Goal: Task Accomplishment & Management: Complete application form

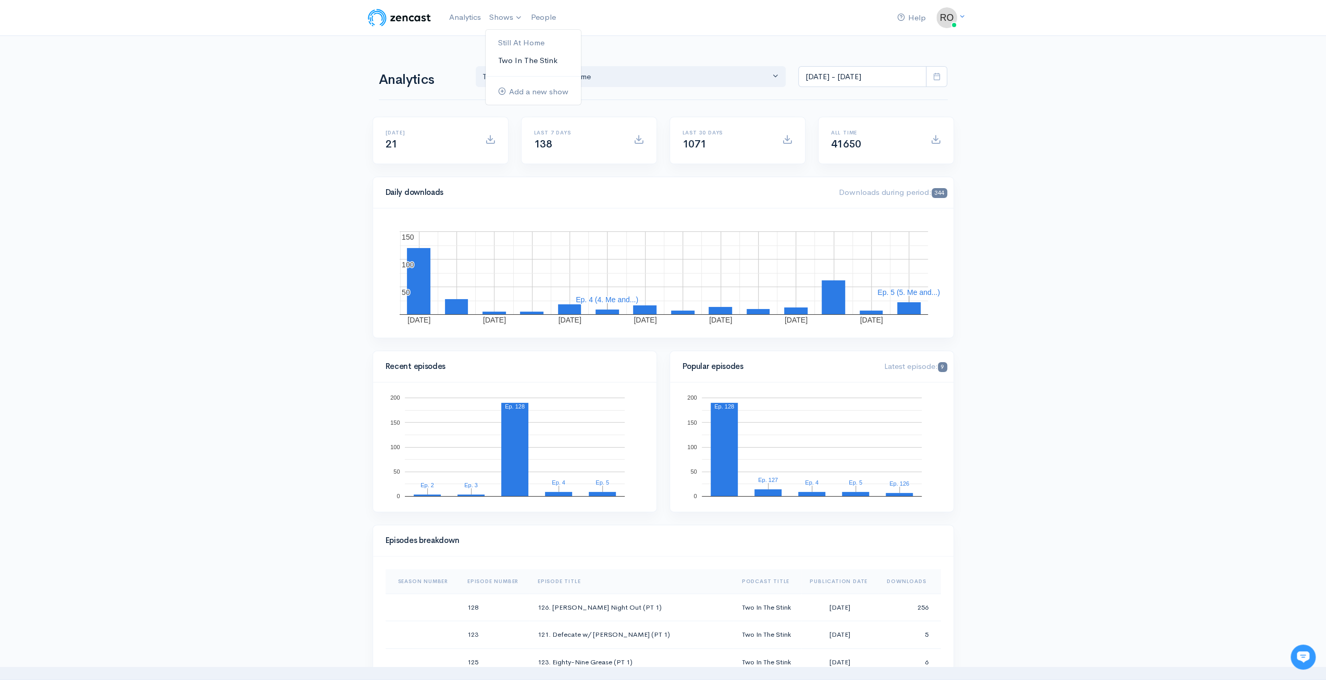
click at [521, 65] on link "Two In The Stink" at bounding box center [532, 61] width 95 height 18
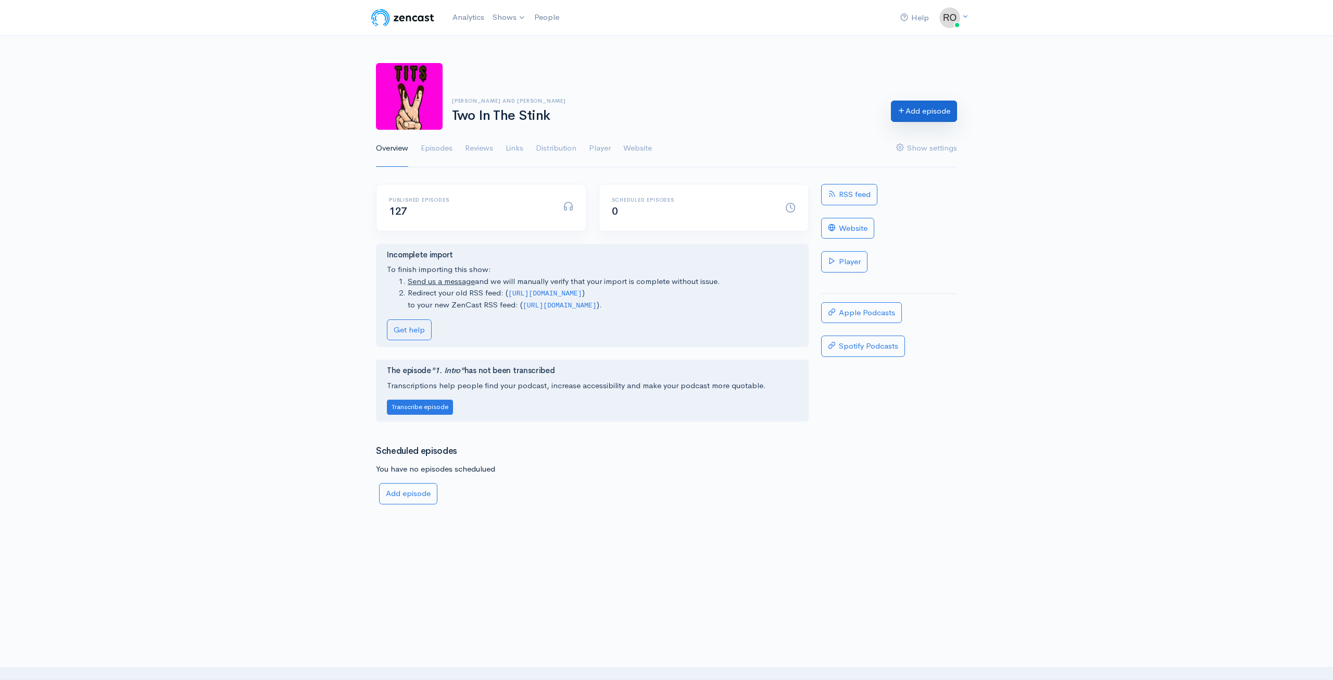
click at [920, 114] on link "Add episode" at bounding box center [924, 111] width 66 height 21
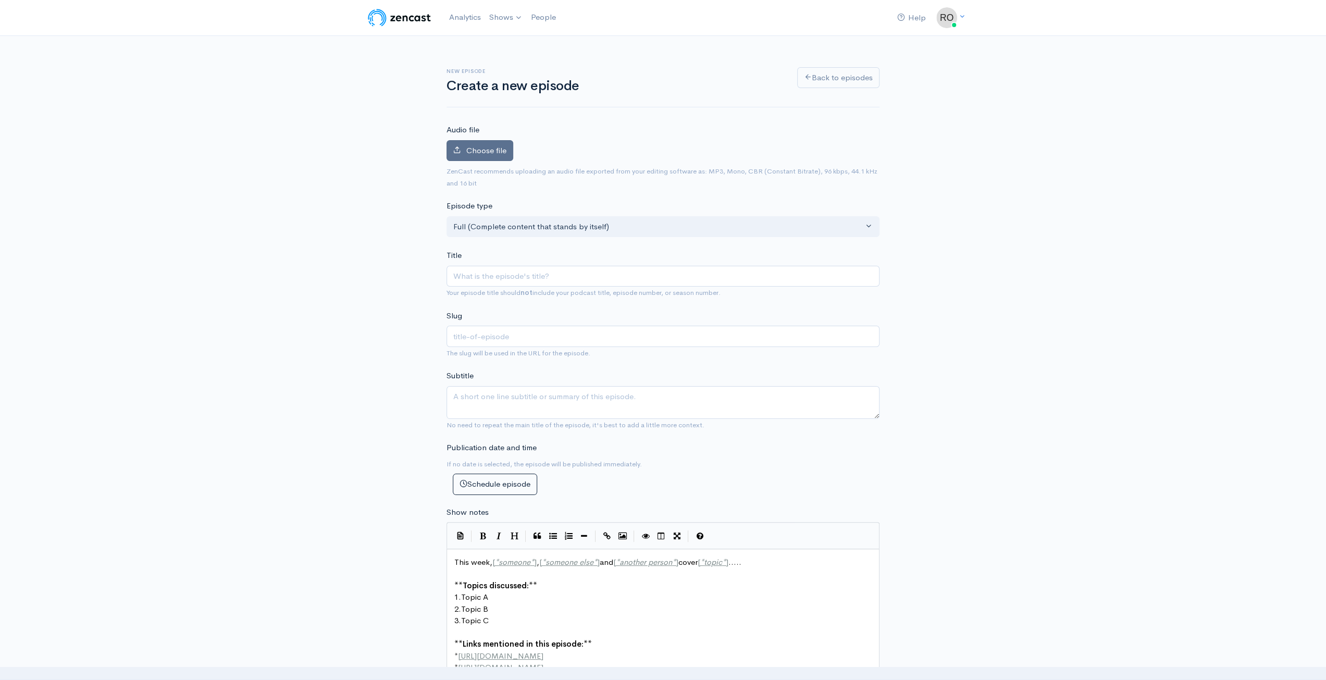
click at [491, 151] on span "Choose file" at bounding box center [486, 150] width 40 height 10
click at [0, 0] on input "Choose file" at bounding box center [0, 0] width 0 height 0
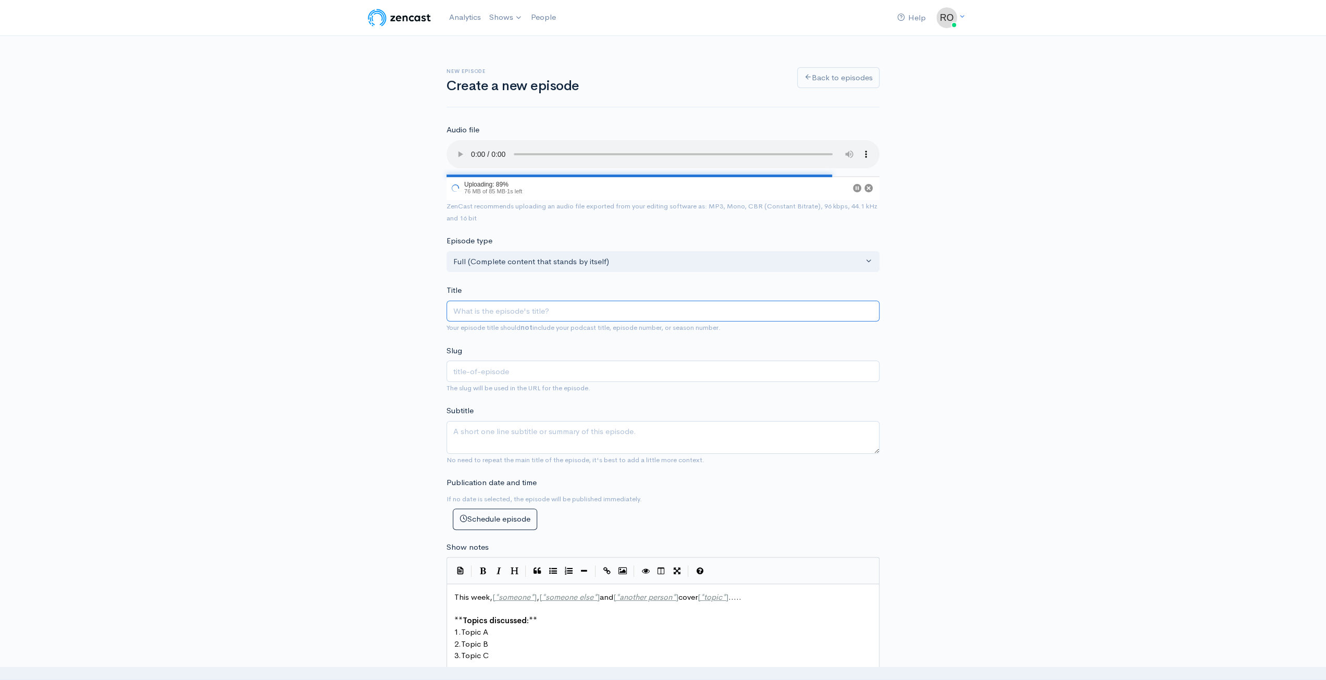
click at [548, 311] on input "Title" at bounding box center [662, 311] width 433 height 21
paste input "126. [PERSON_NAME] Night Out (PT 1)"
type input "126. [PERSON_NAME] Night Out (PT 1)"
type input "126-[PERSON_NAME]-night-out-pt-1"
click at [465, 311] on input "126. [PERSON_NAME] Night Out (PT 1)" at bounding box center [662, 309] width 433 height 21
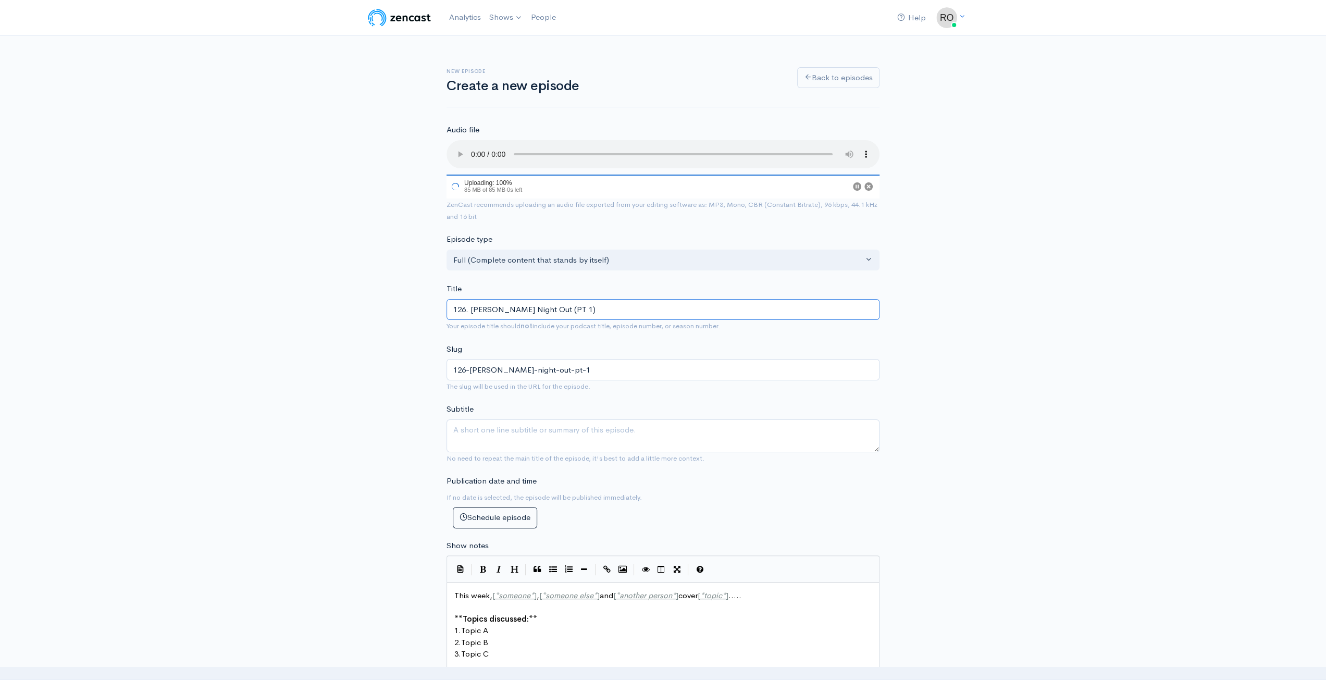
type input "12. Roach Night Out (PT 1)"
type input "12-roach-night-out-pt-1"
type input "127. Roach Night Out (PT 1)"
type input "127-roach-night-out-pt-1"
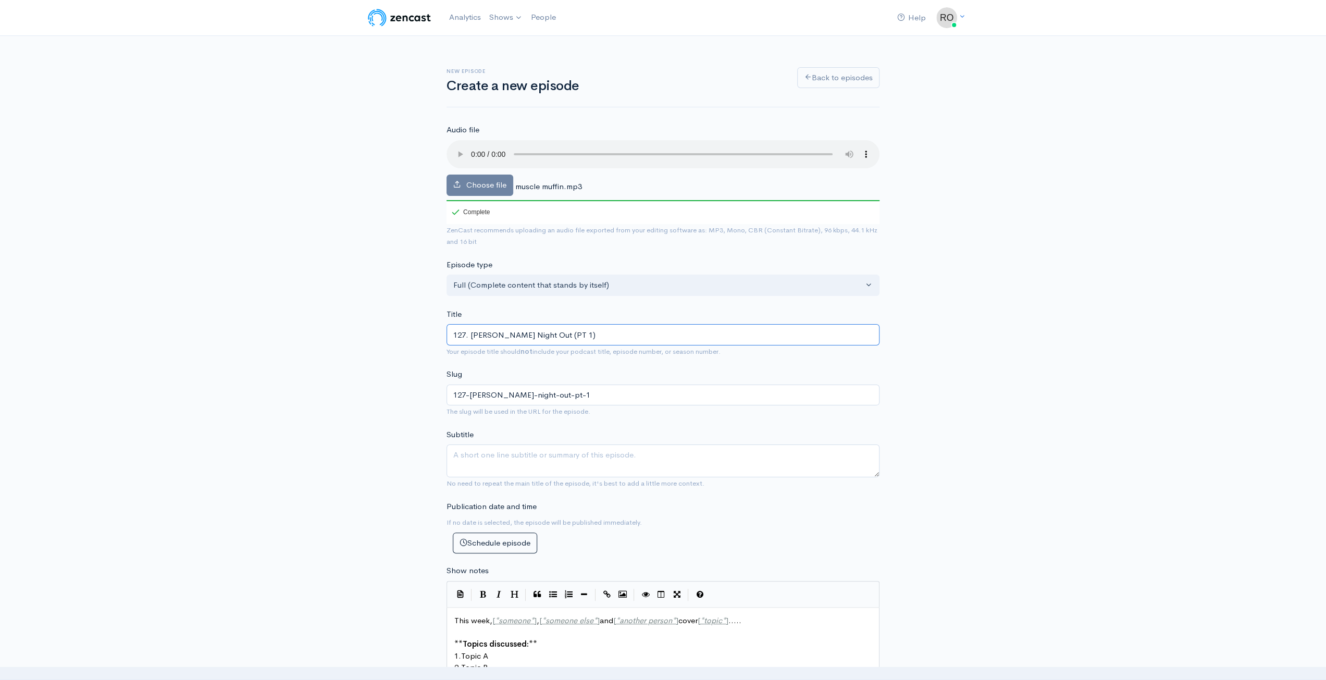
drag, startPoint x: 529, startPoint y: 335, endPoint x: 472, endPoint y: 332, distance: 57.4
click at [472, 332] on input "127. Roach Night Out (PT 1)" at bounding box center [662, 334] width 433 height 21
type input "127. (PT 1)"
type input "127-pt-1"
type input "127. M (PT 1)"
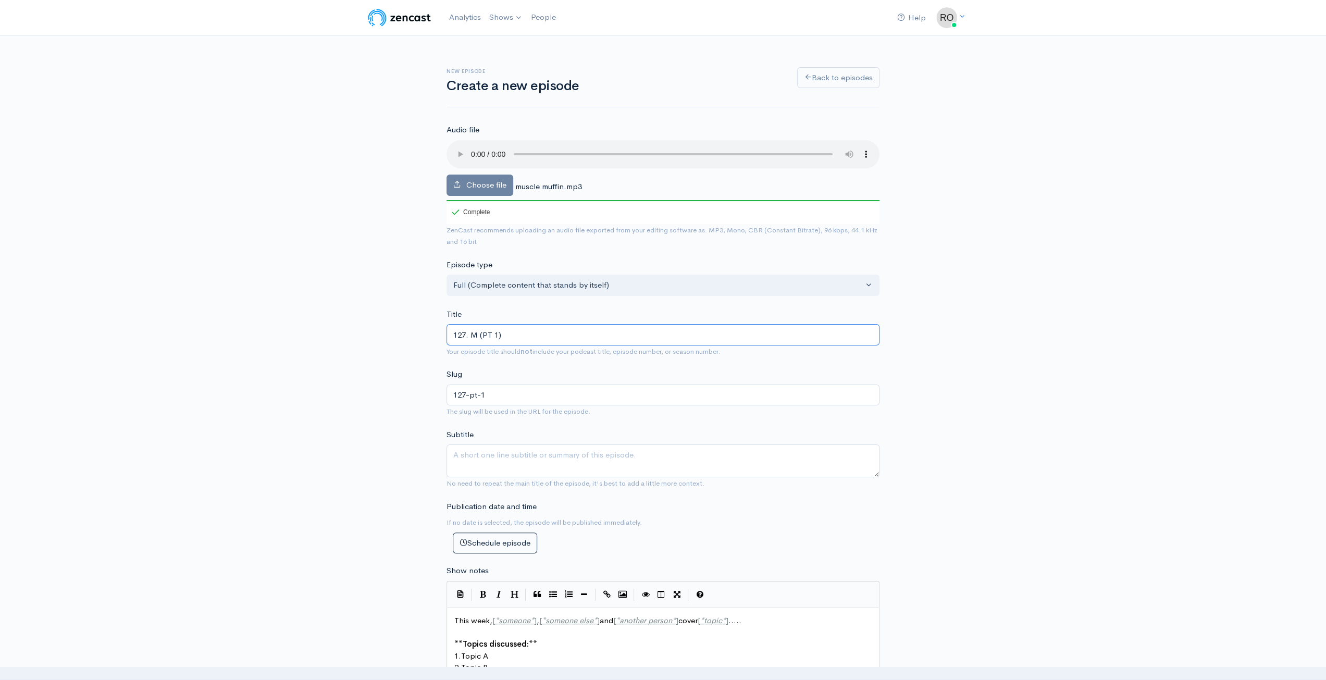
type input "127-m-pt-1"
type input "127. Mus (PT 1)"
type input "127-mus-pt-1"
type input "127. Musc (PT 1)"
type input "127-musc-pt-1"
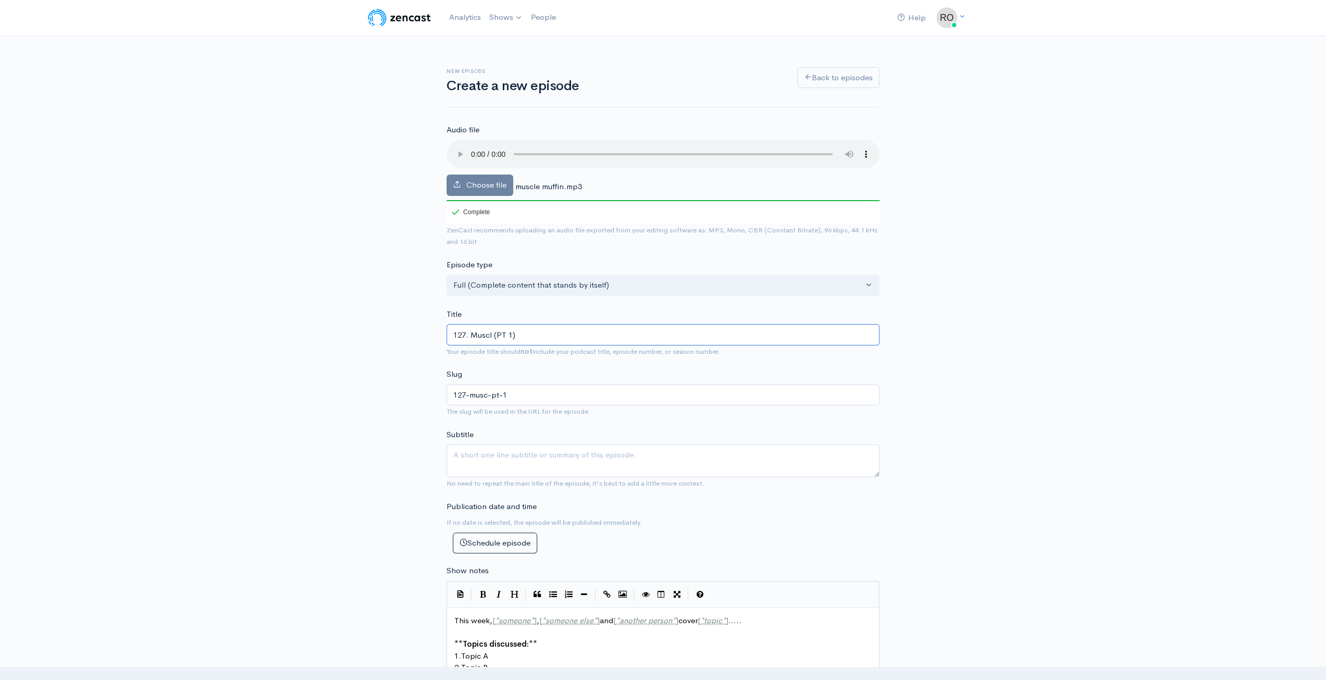
type input "127. Muscle (PT 1)"
type input "127-muscle-pt-1"
type input "127. Muscle M (PT 1)"
type input "127-muscle-m-pt-1"
type input "127. Muscle Mu (PT 1)"
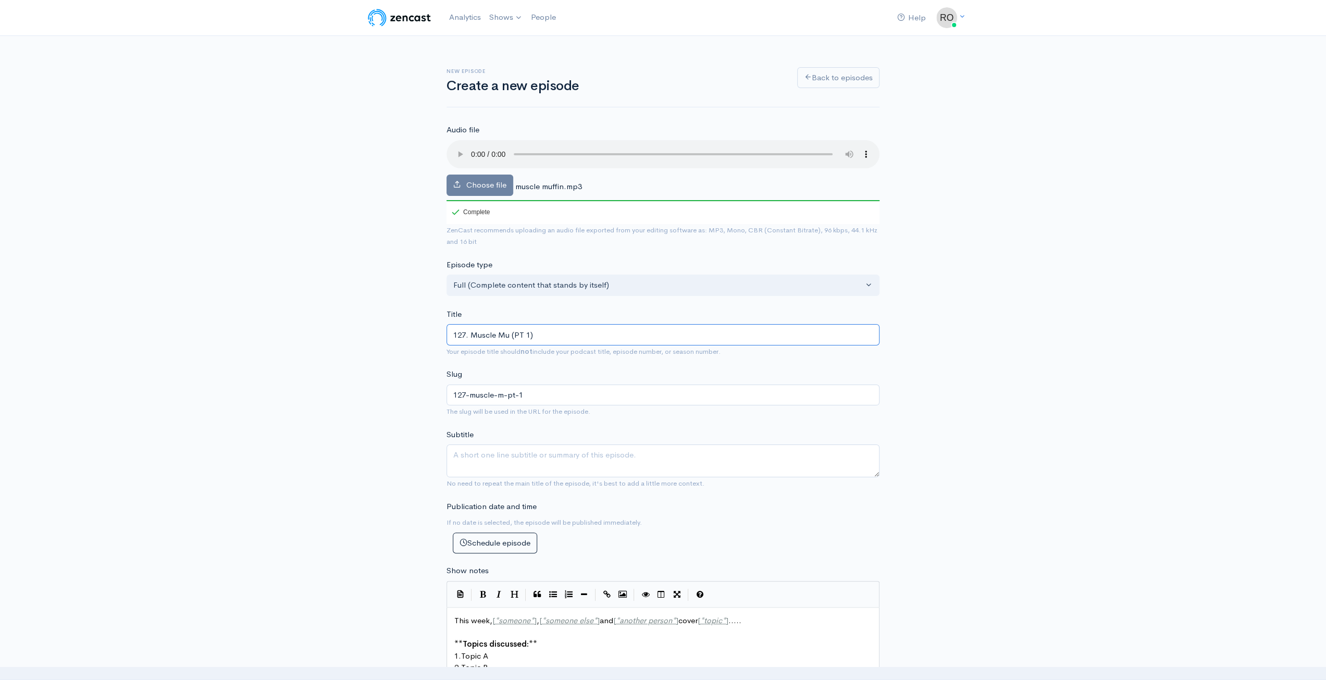
type input "127-muscle-mu-pt-1"
type input "127. Muscle Muf (PT 1)"
type input "127-muscle-muf-pt-1"
type input "127. Muscle Muff (PT 1)"
type input "127-muscle-muff-pt-1"
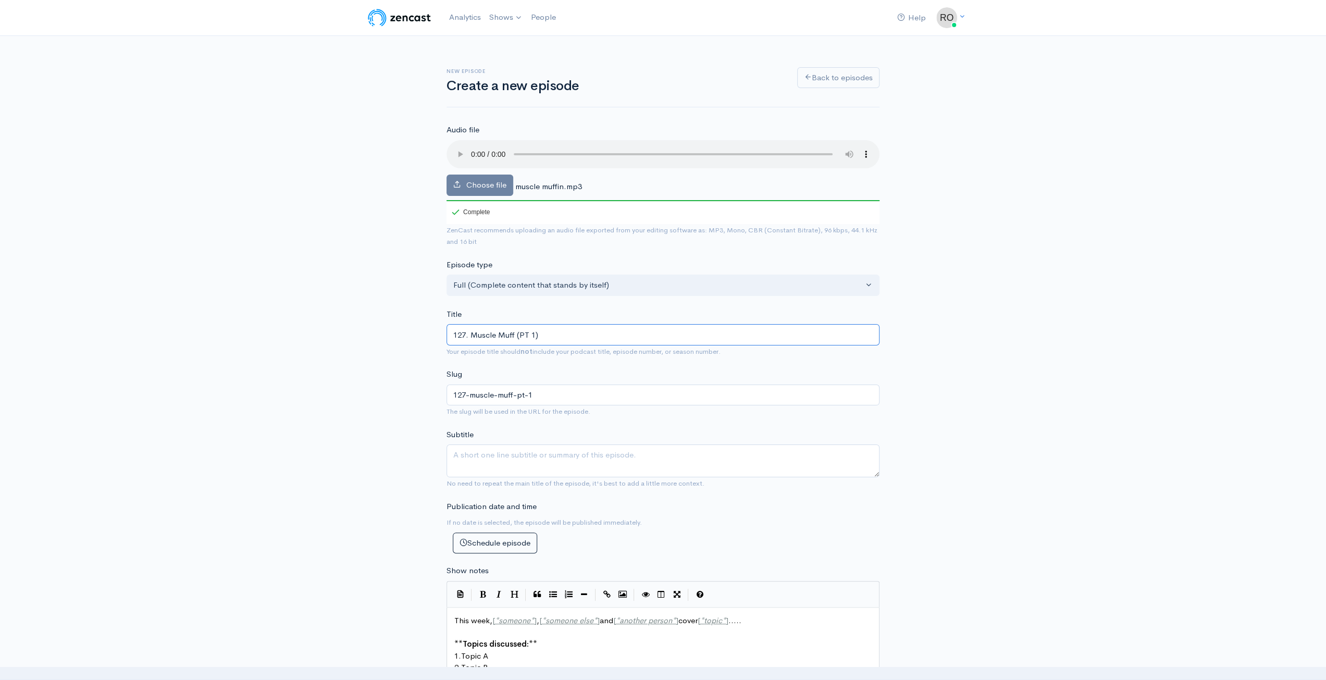
type input "127. Muscle Muffi (PT 1)"
type input "127-muscle-muffi-pt-1"
type input "127. Muscle Muffin (PT 1)"
type input "127-muscle-muffin-pt-1"
type input "127. Muscle Muffin (PT 1)"
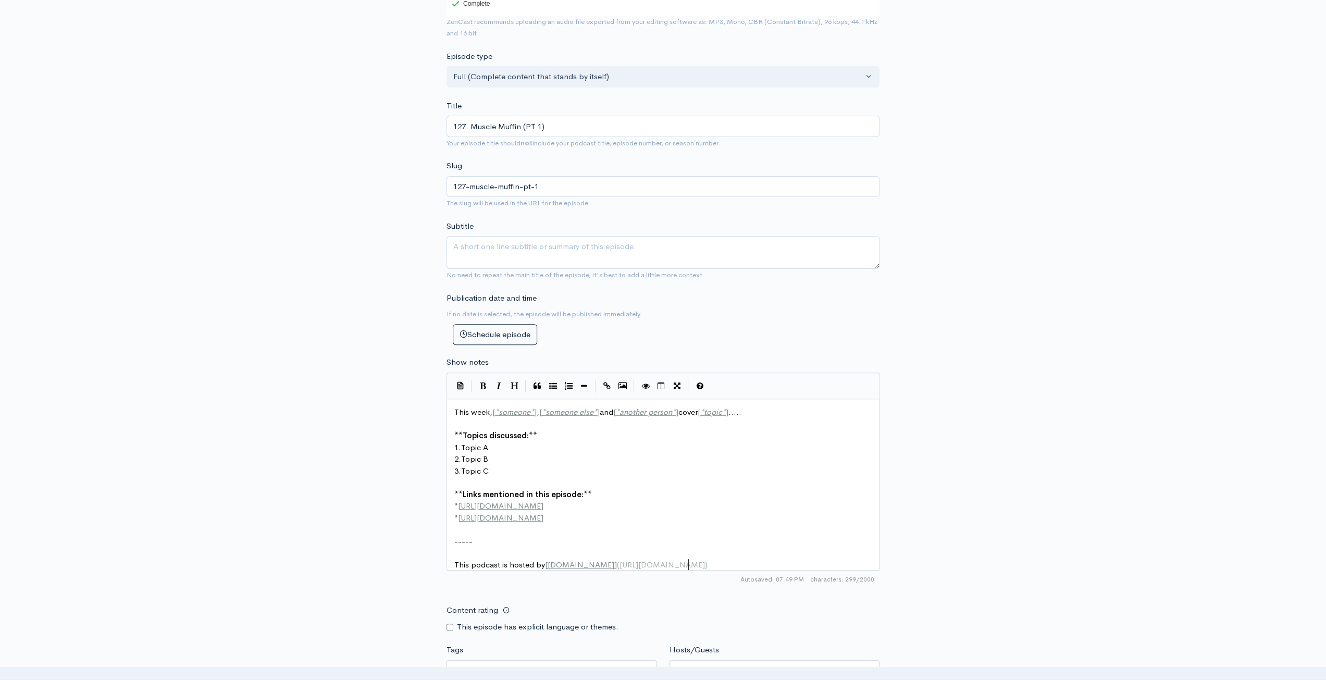
scroll to position [4, 0]
type textarea "This week, [*someone*], [*someone else*] and [*another person*] cover [*topic*]…"
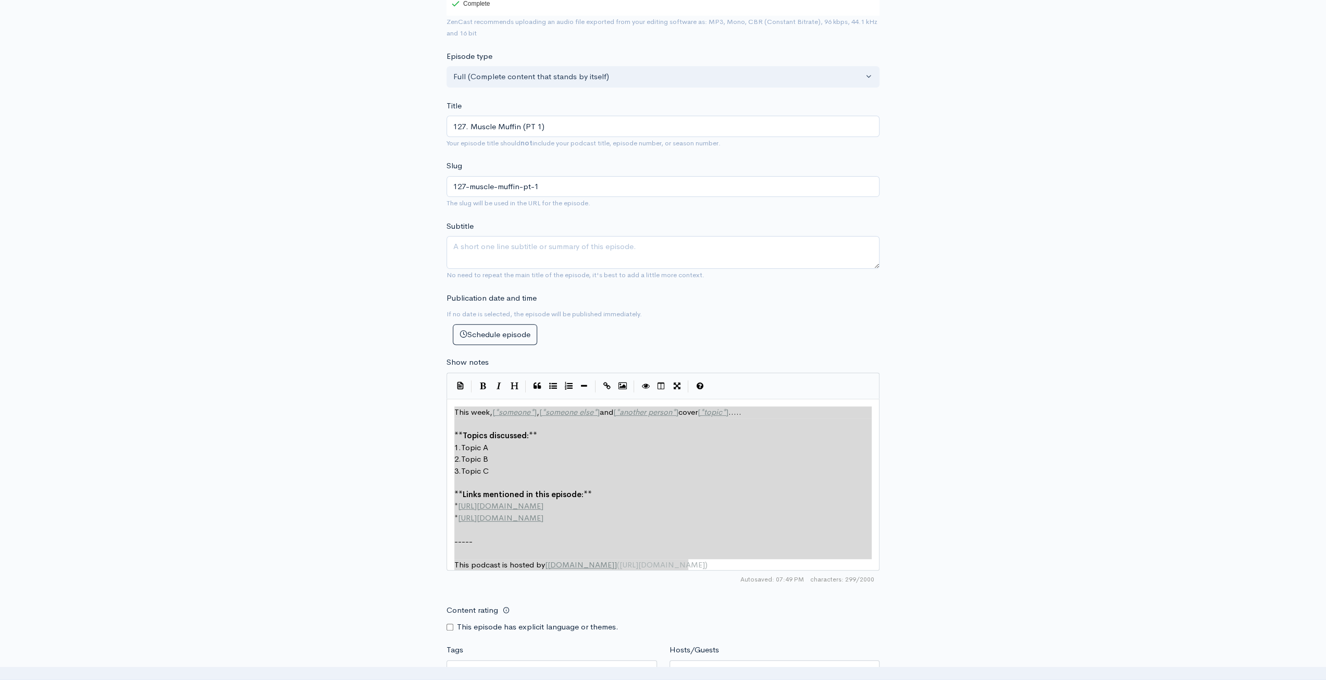
drag, startPoint x: 710, startPoint y: 567, endPoint x: 398, endPoint y: 355, distance: 377.9
paste textarea
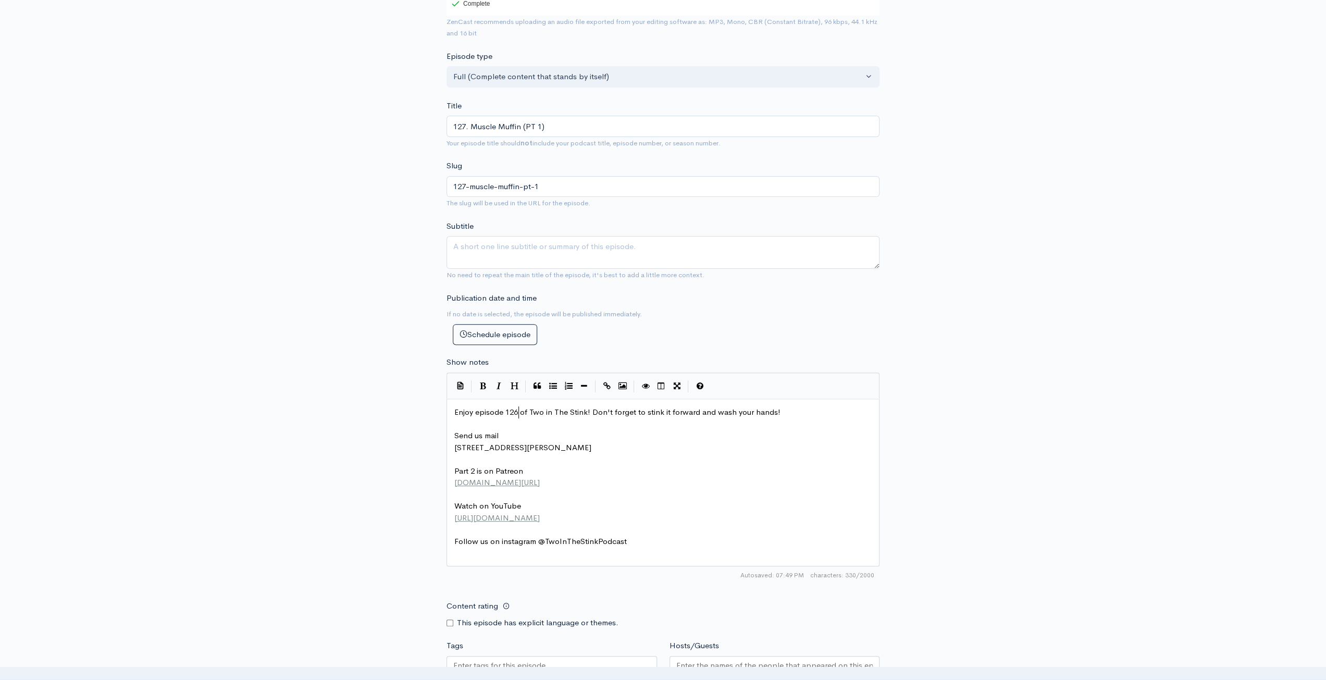
click at [519, 409] on span "Enjoy episode 126 of Two in The Stink! Don't forget to stink it forward and was…" at bounding box center [617, 412] width 326 height 10
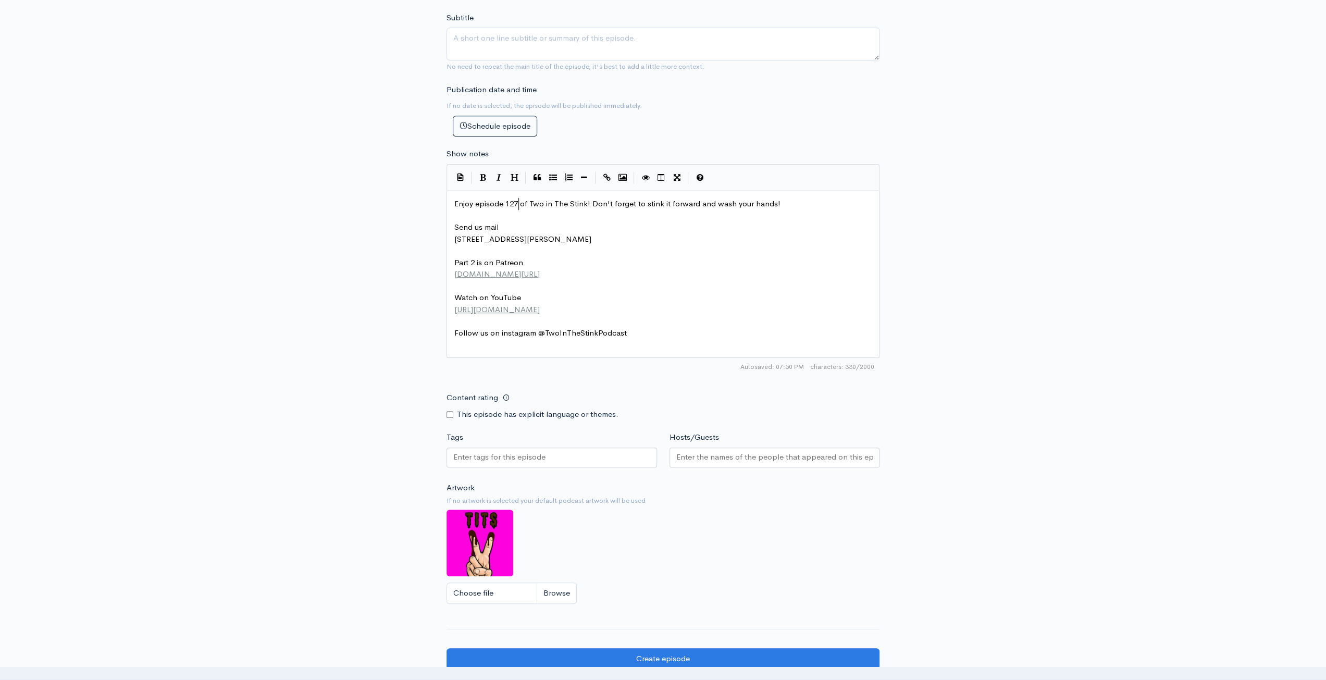
type textarea "7"
click at [448, 411] on input "Content rating" at bounding box center [449, 414] width 7 height 7
checkbox input "true"
click at [552, 462] on div at bounding box center [551, 457] width 210 height 20
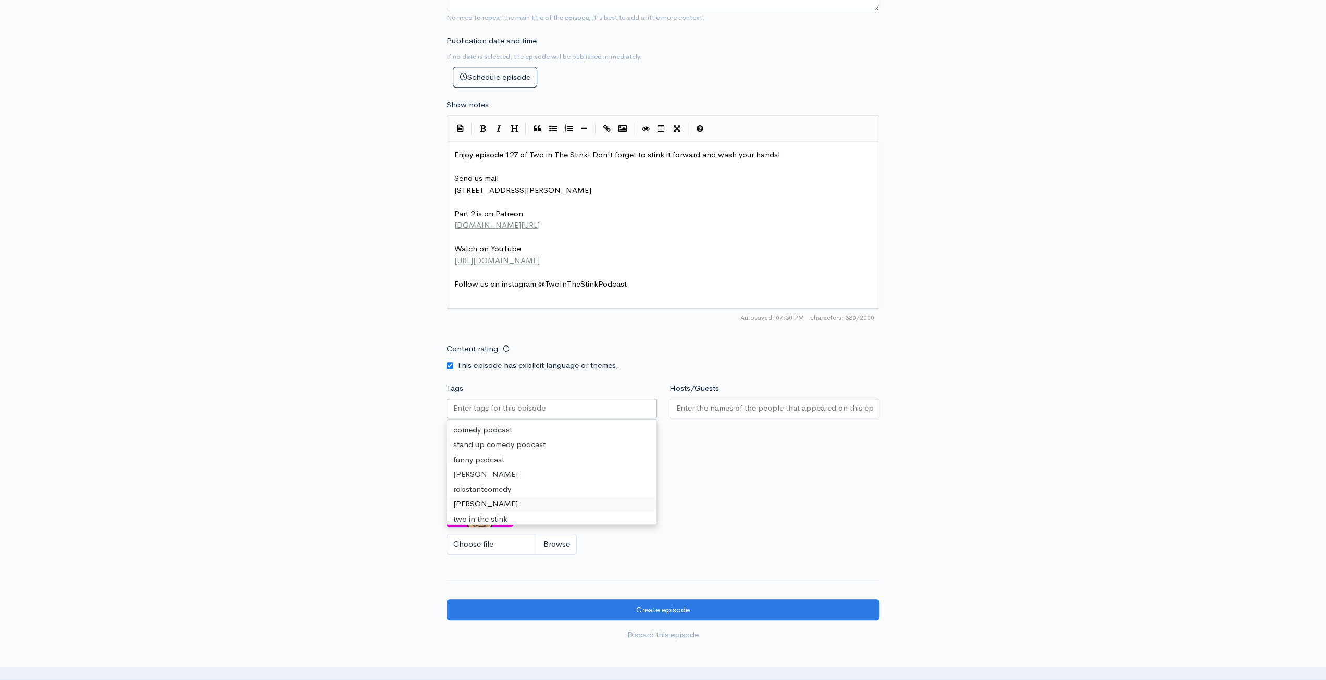
scroll to position [521, 0]
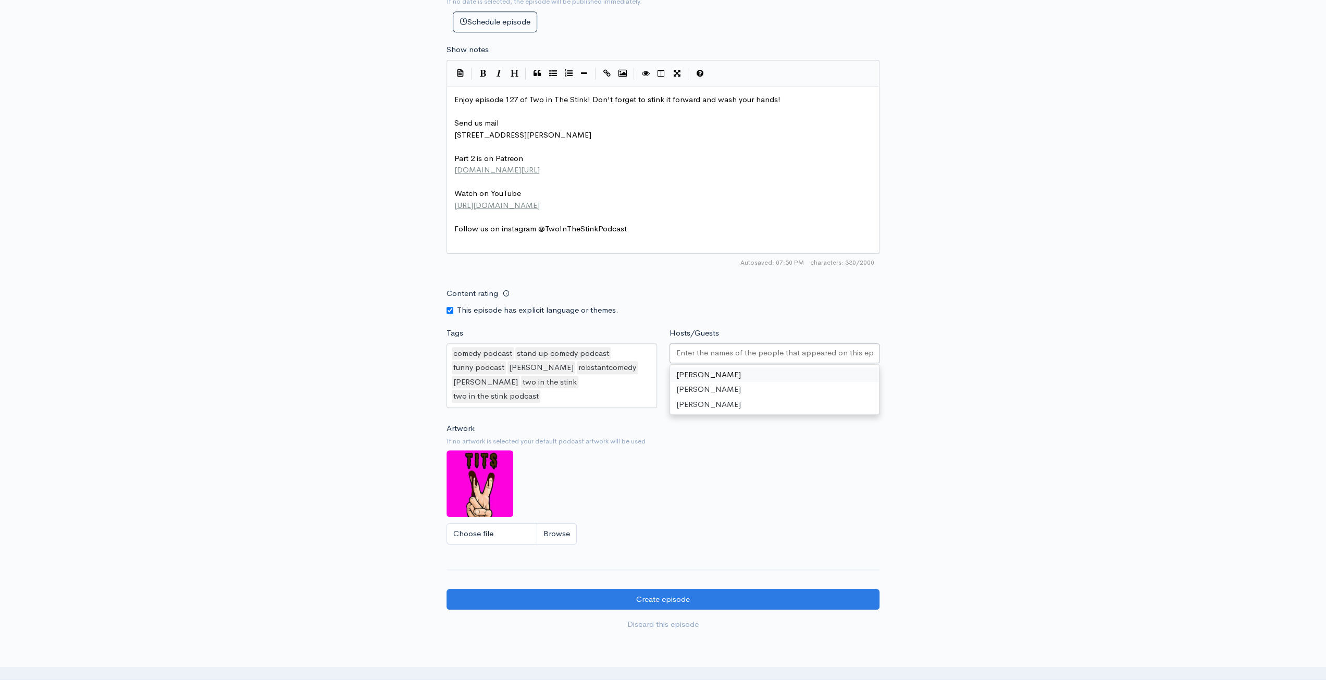
click at [758, 353] on input "Hosts/Guests" at bounding box center [774, 353] width 197 height 12
click at [1064, 351] on div "New episode Create a new episode Back to episodes Audio file Choose file muscle…" at bounding box center [663, 81] width 1326 height 1132
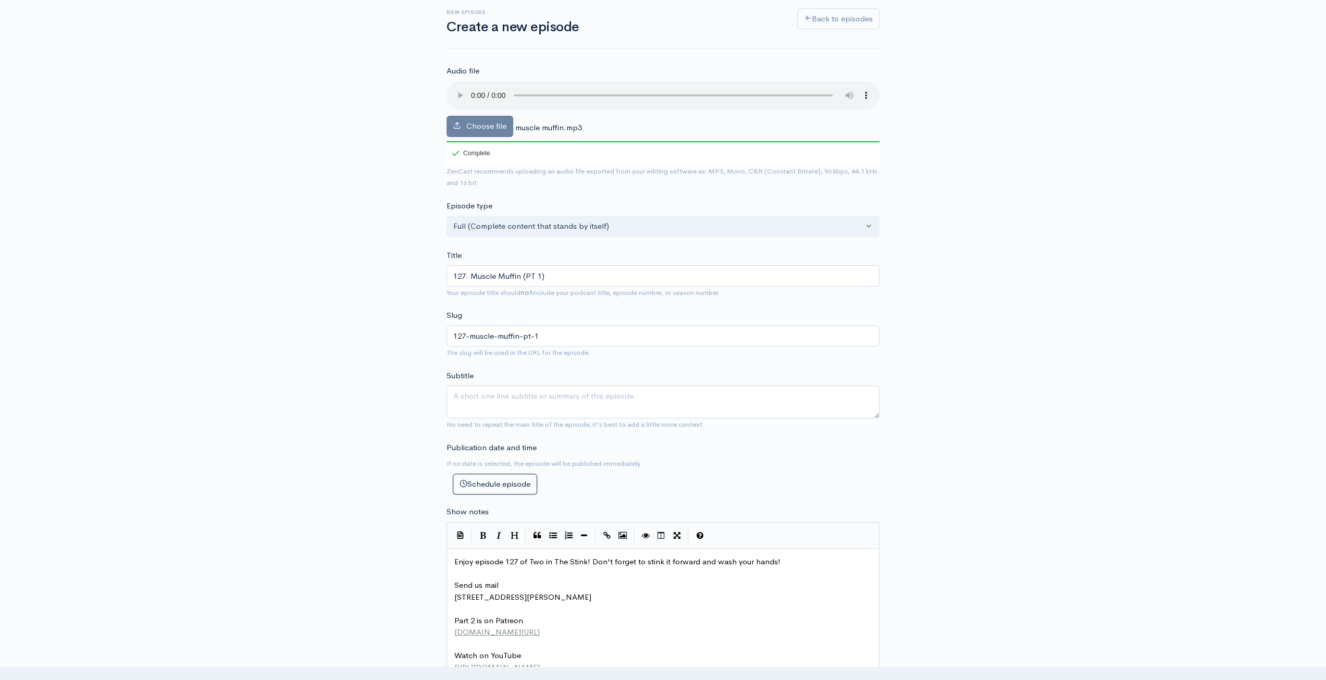
scroll to position [0, 0]
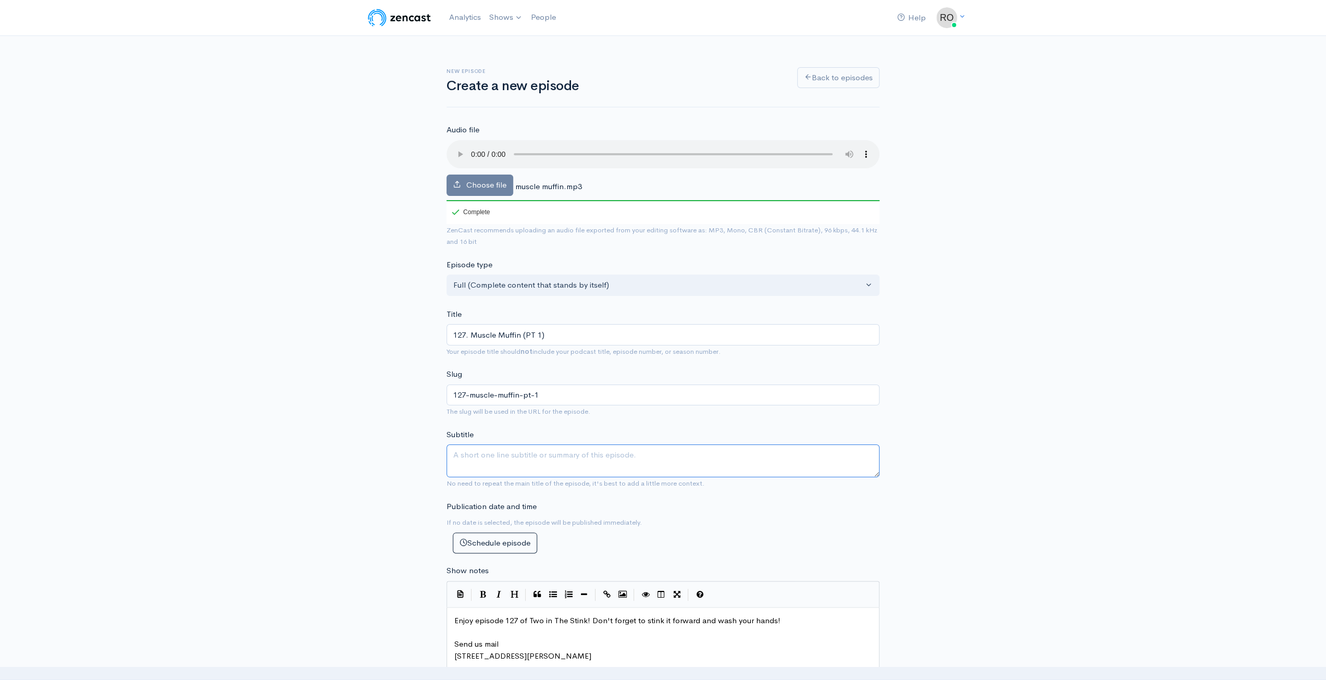
click at [665, 464] on textarea "Subtitle" at bounding box center [662, 460] width 433 height 33
type textarea "W"
type textarea "Jim is home from Austin!"
click at [1059, 289] on div "New episode Create a new episode Back to episodes Audio file Choose file muscle…" at bounding box center [663, 602] width 1326 height 1132
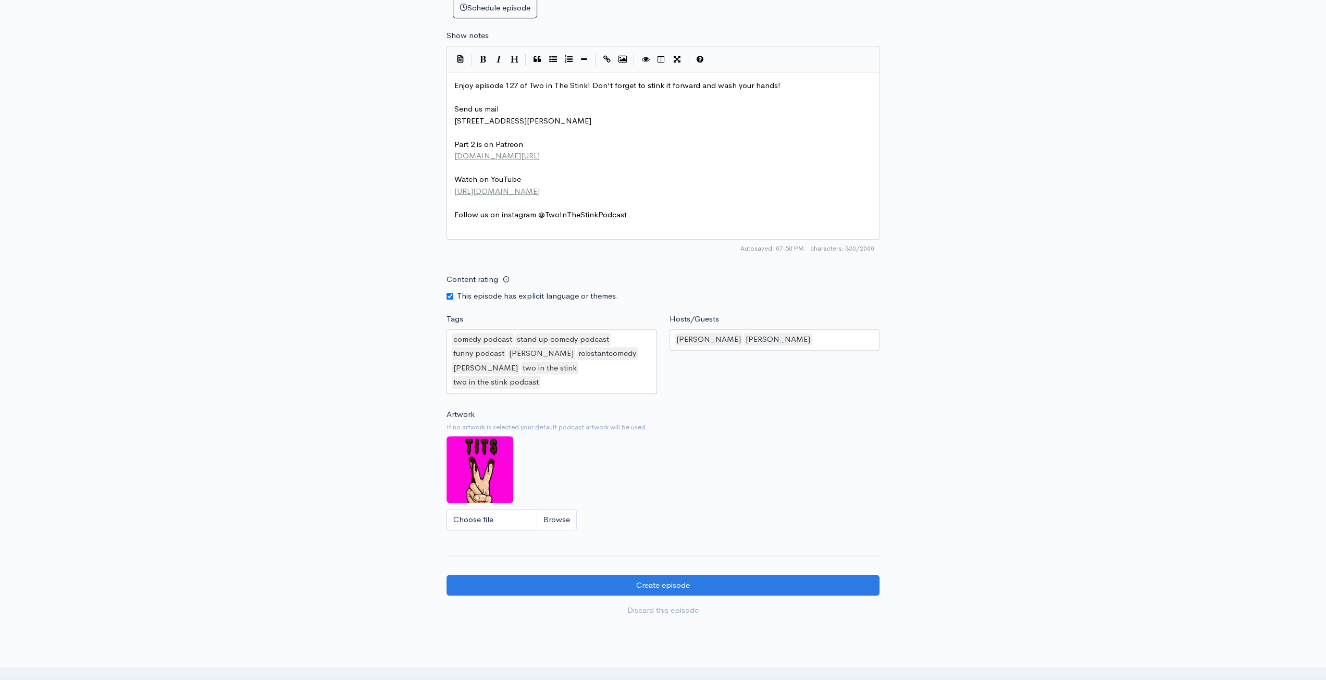
scroll to position [573, 0]
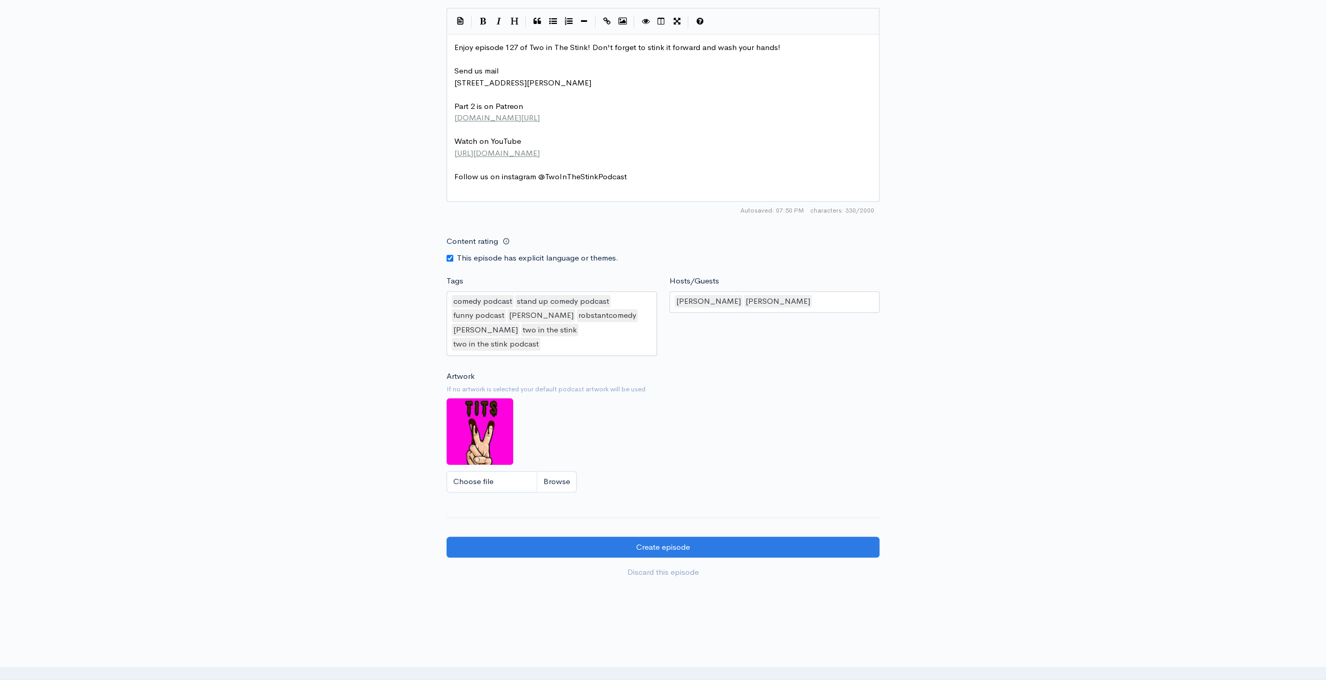
click at [693, 517] on form "Audio file Choose file muscle muffin.mp3 100 Complete ZenCast recommends upload…" at bounding box center [662, 67] width 433 height 1032
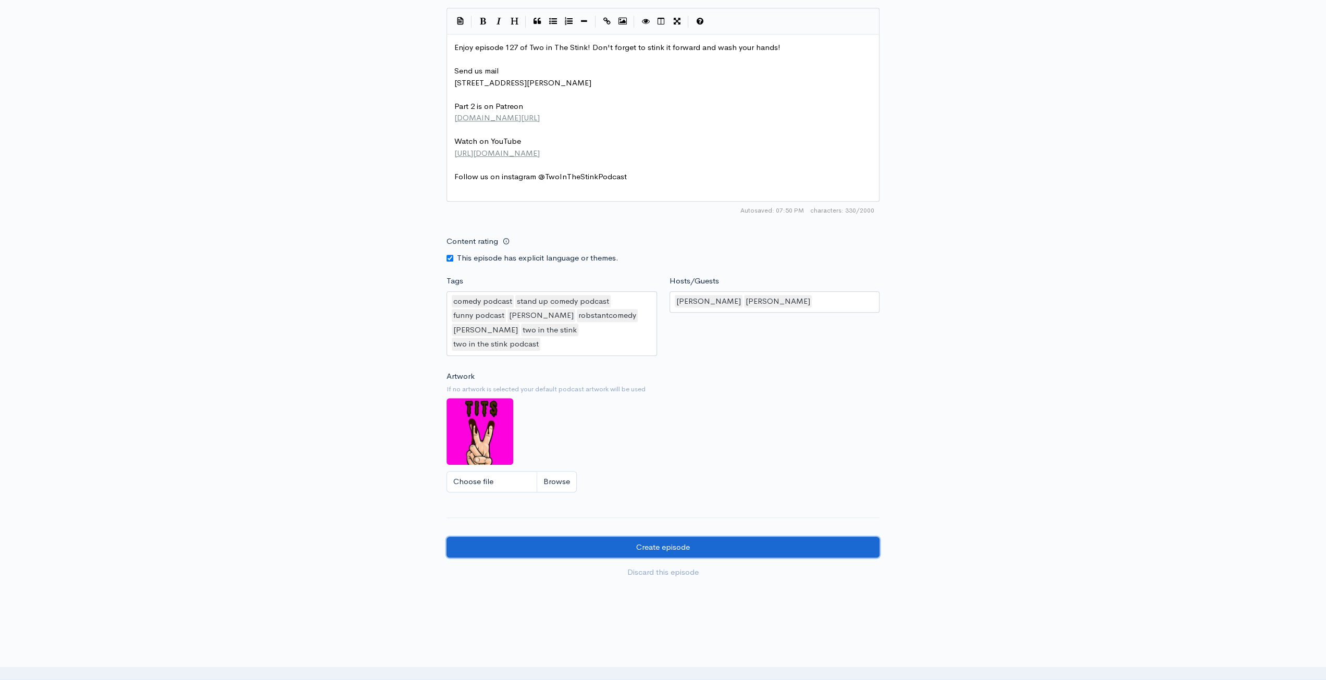
click at [694, 536] on input "Create episode" at bounding box center [662, 546] width 433 height 21
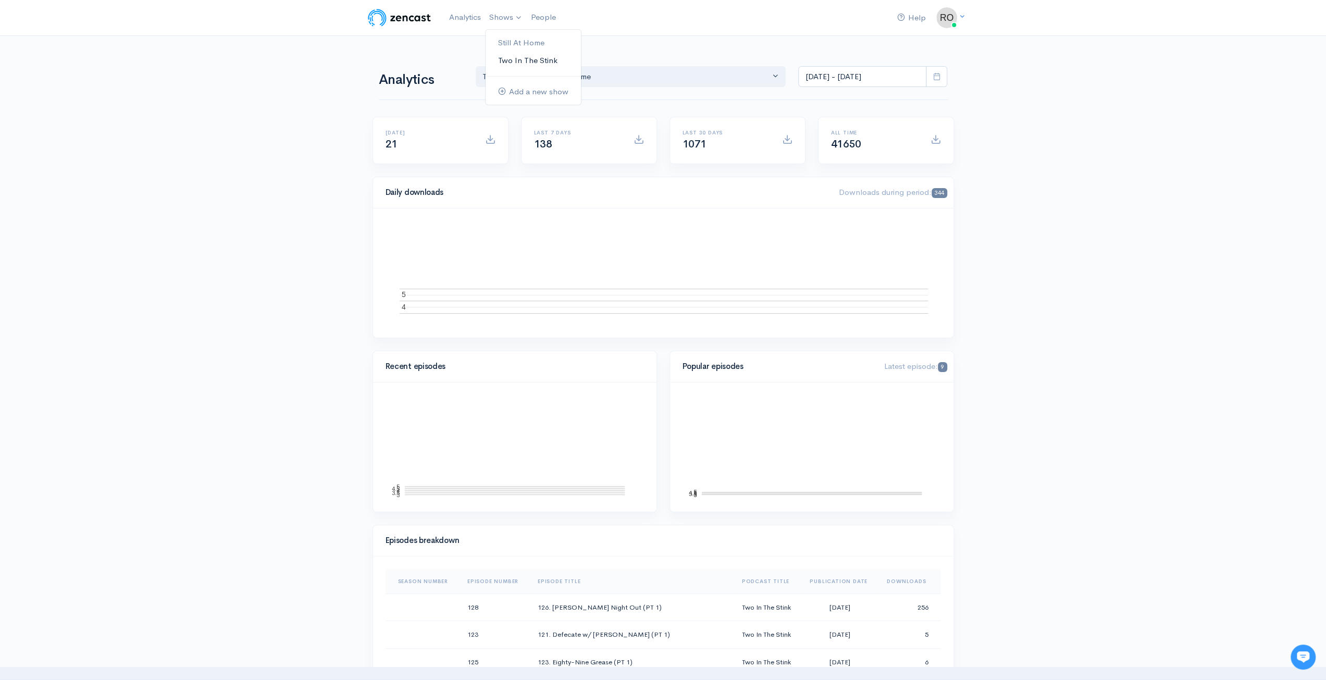
click at [523, 55] on link "Two In The Stink" at bounding box center [532, 61] width 95 height 18
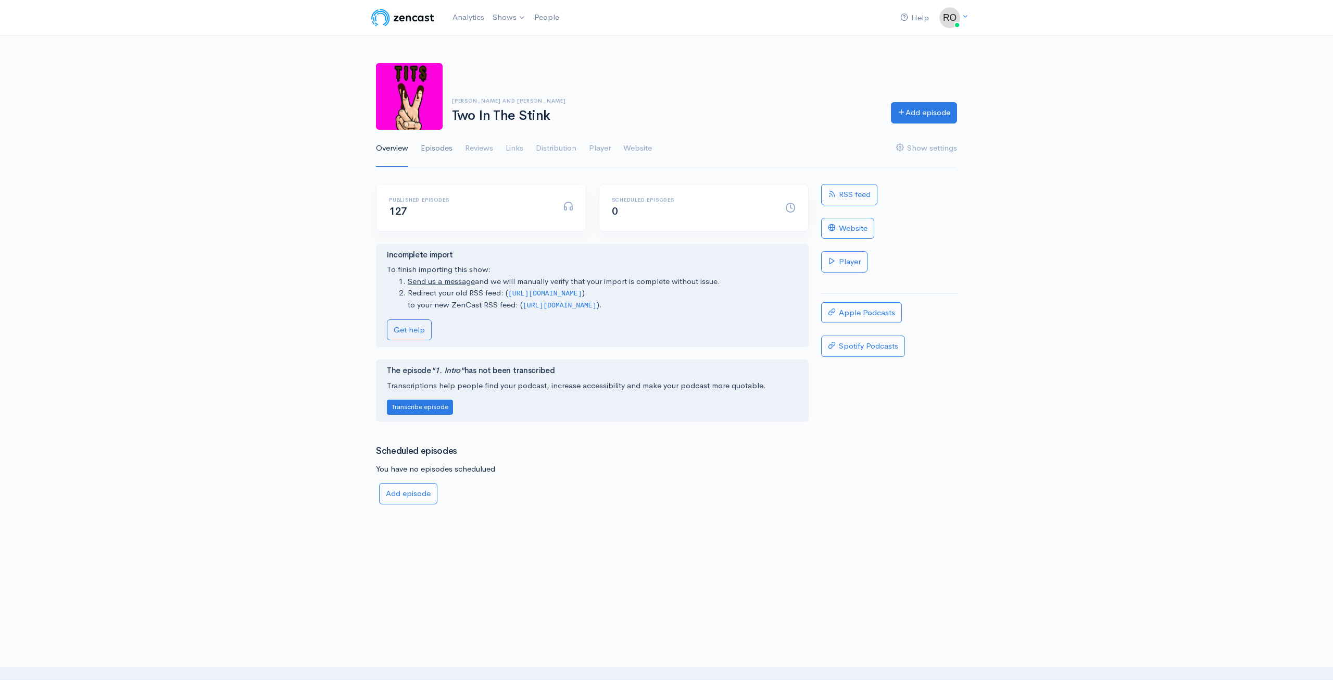
click at [448, 146] on link "Episodes" at bounding box center [437, 149] width 32 height 38
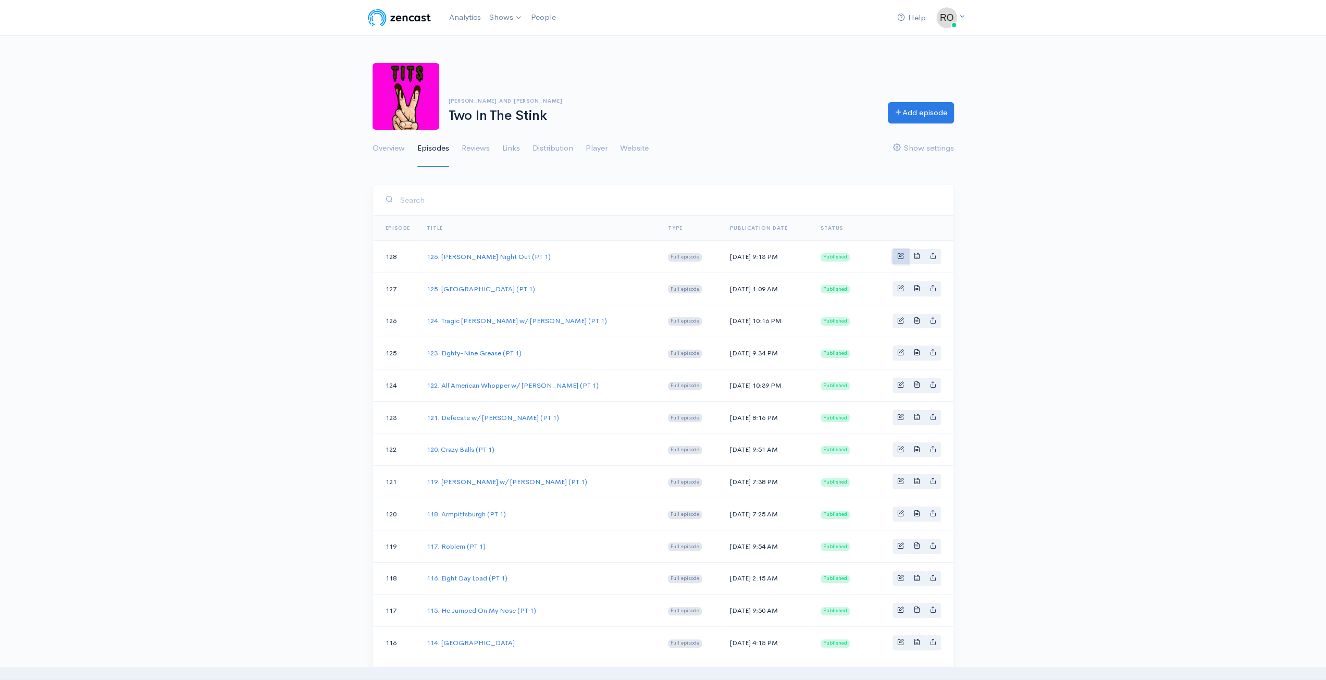
click at [901, 259] on link "Basic example" at bounding box center [900, 256] width 16 height 15
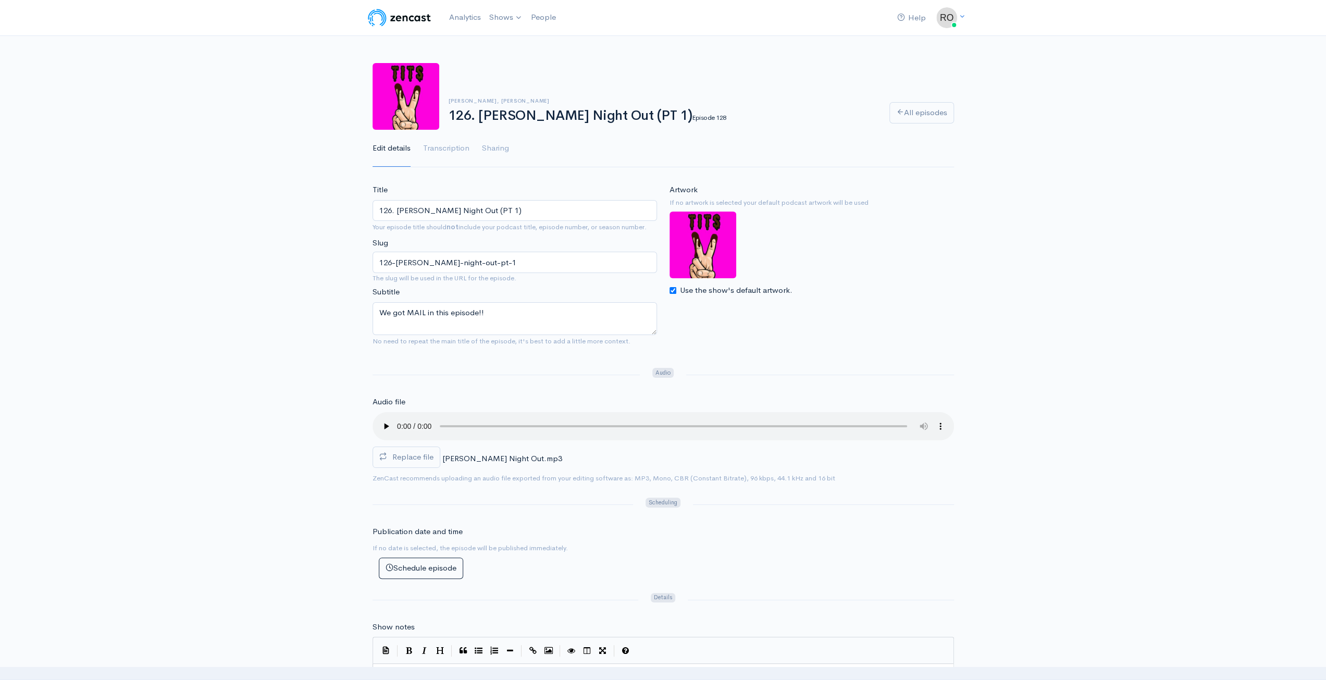
click at [505, 210] on input "126. [PERSON_NAME] Night Out (PT 1)" at bounding box center [514, 210] width 284 height 21
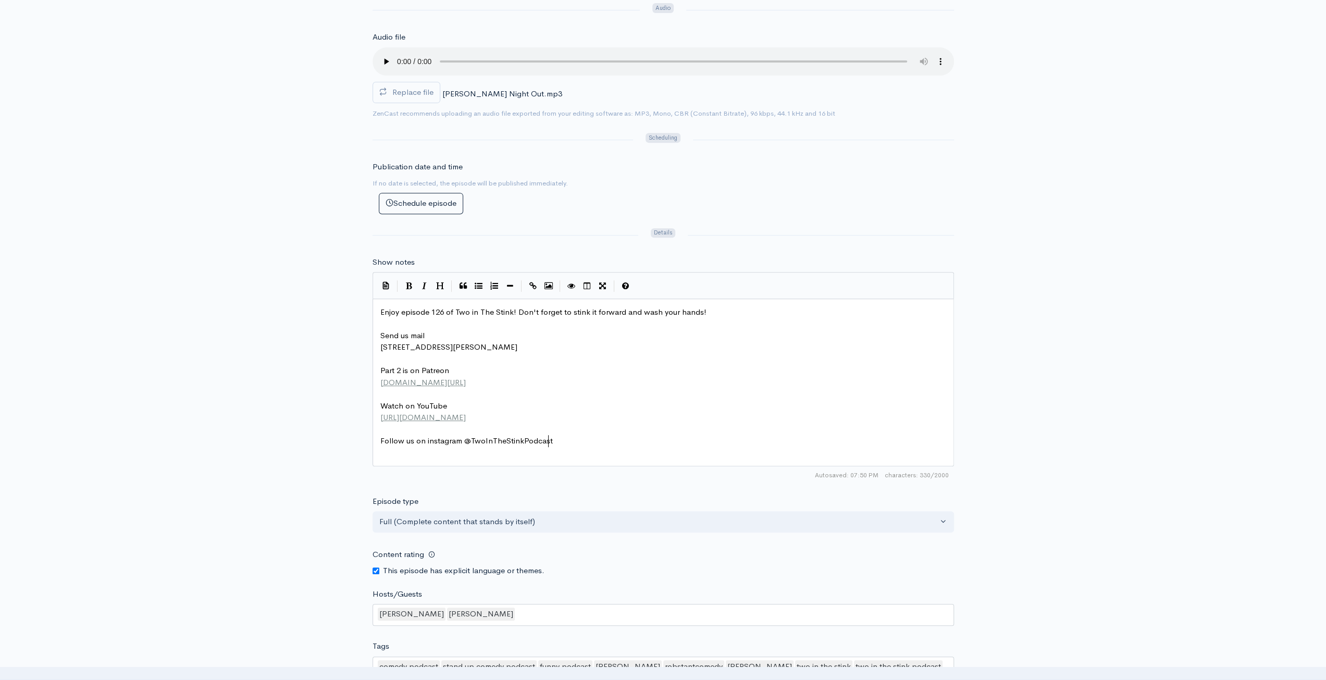
scroll to position [4, 0]
type textarea "Enjoy episode 126 of Two in The Stink! Don't forget to stink it forward and was…"
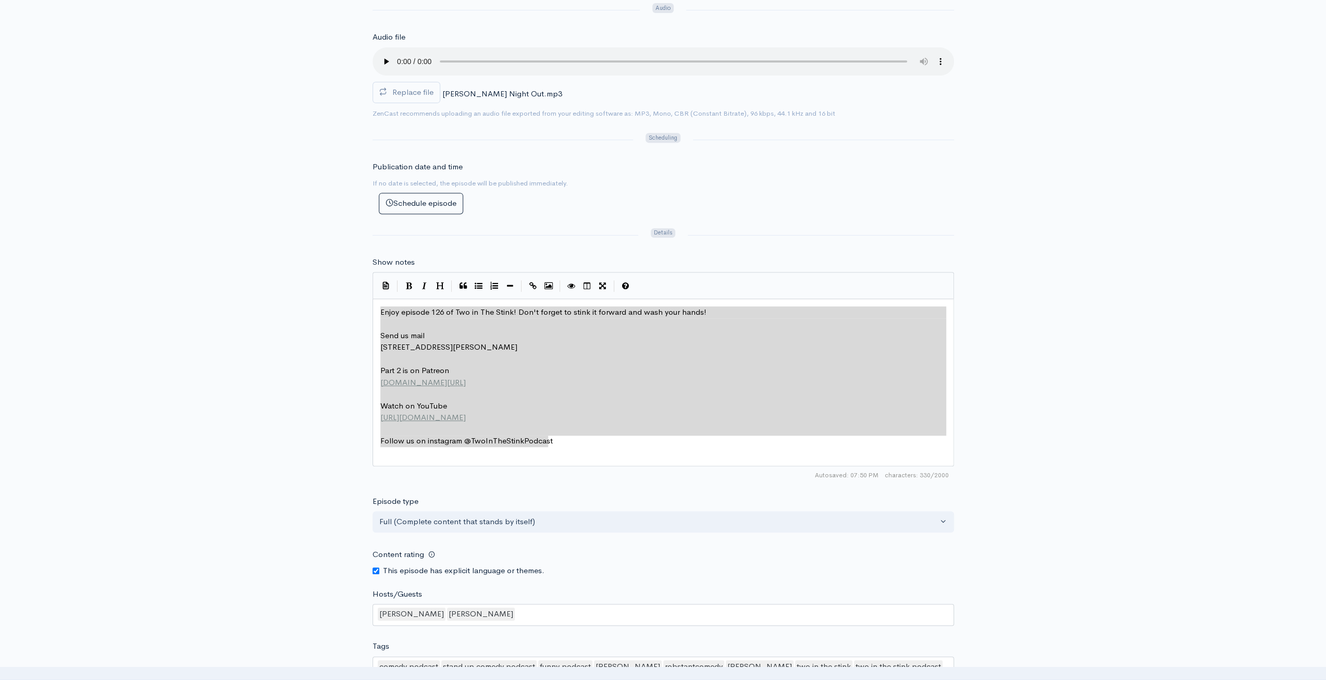
drag, startPoint x: 587, startPoint y: 444, endPoint x: 343, endPoint y: 282, distance: 292.0
